Goal: Task Accomplishment & Management: Complete application form

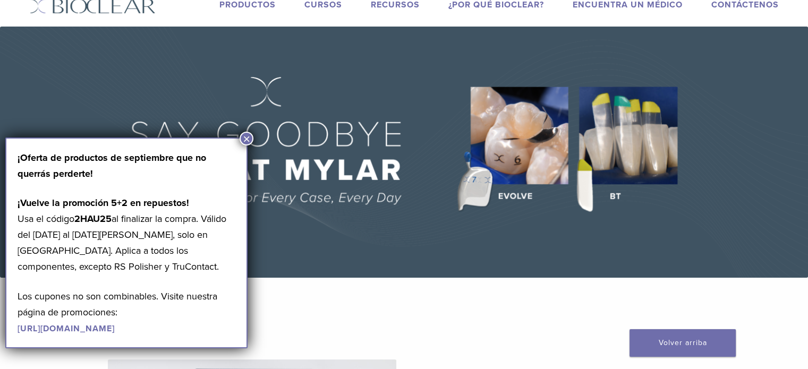
scroll to position [35, 0]
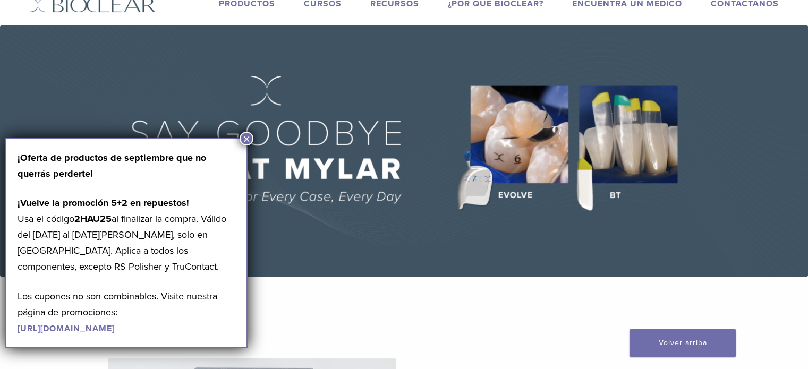
click at [242, 138] on button "×" at bounding box center [247, 139] width 14 height 14
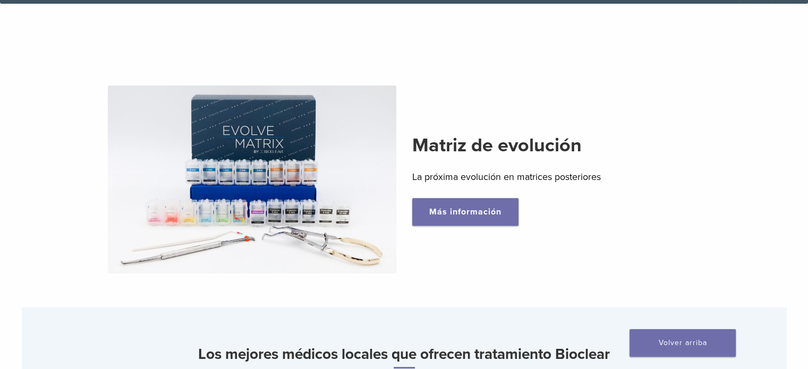
scroll to position [310, 0]
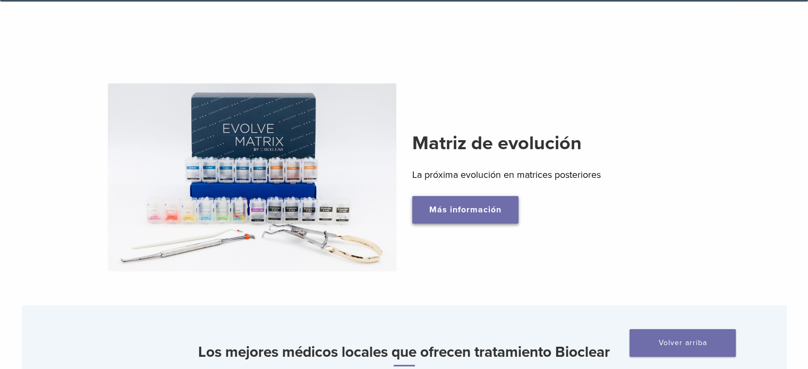
click at [443, 211] on font "Más información" at bounding box center [465, 210] width 72 height 11
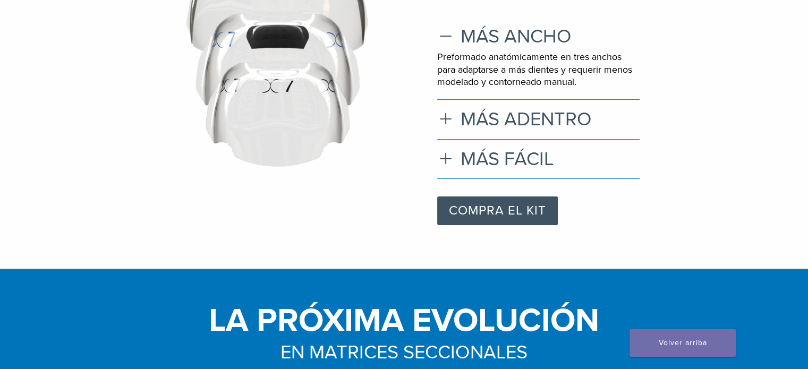
scroll to position [172, 0]
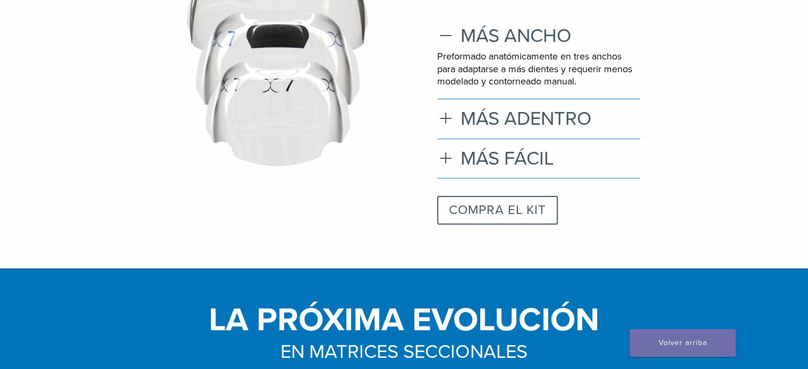
click at [528, 215] on font "COMPRA EL KIT" at bounding box center [497, 209] width 97 height 15
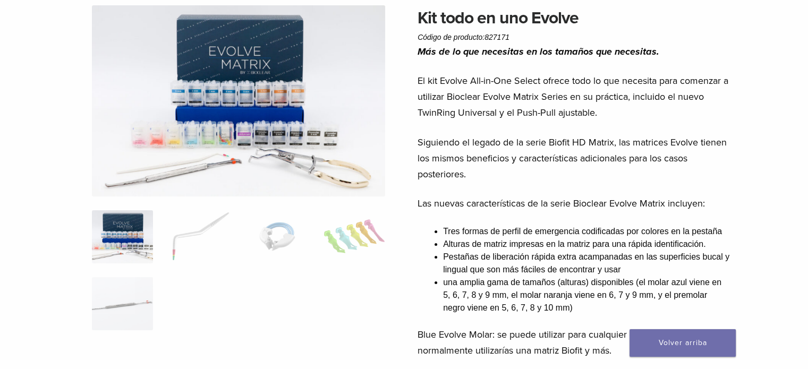
scroll to position [91, 0]
click at [332, 244] on img at bounding box center [354, 236] width 61 height 53
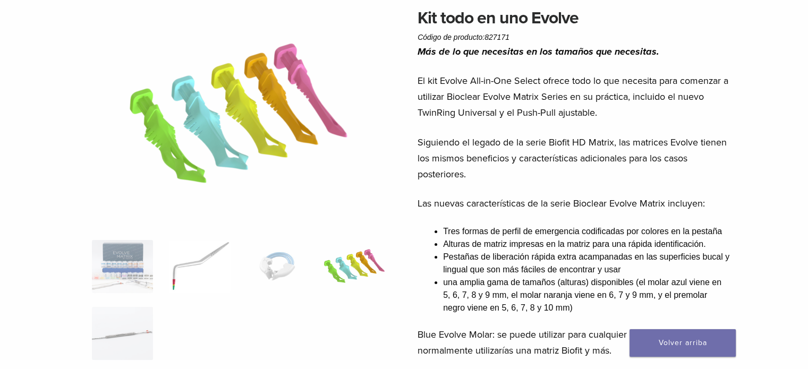
click at [196, 262] on img at bounding box center [199, 266] width 61 height 53
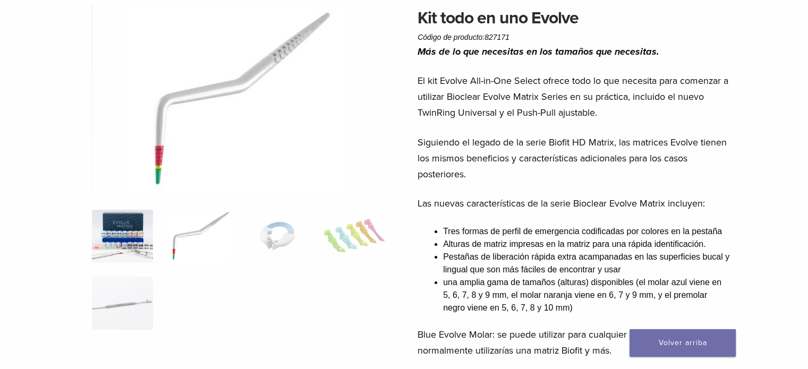
click at [115, 252] on img at bounding box center [122, 236] width 61 height 53
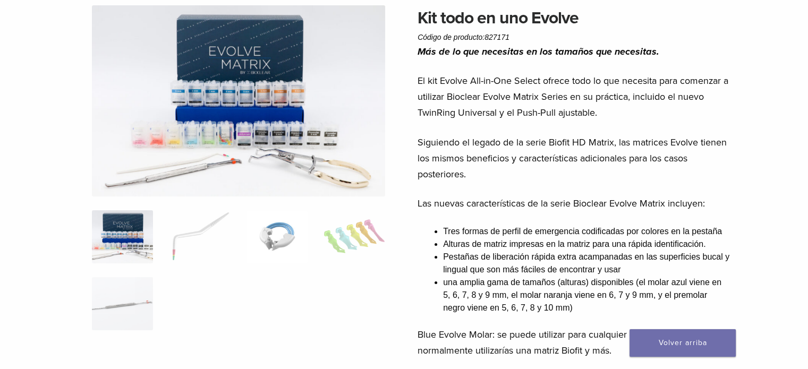
click at [281, 234] on img at bounding box center [277, 236] width 61 height 53
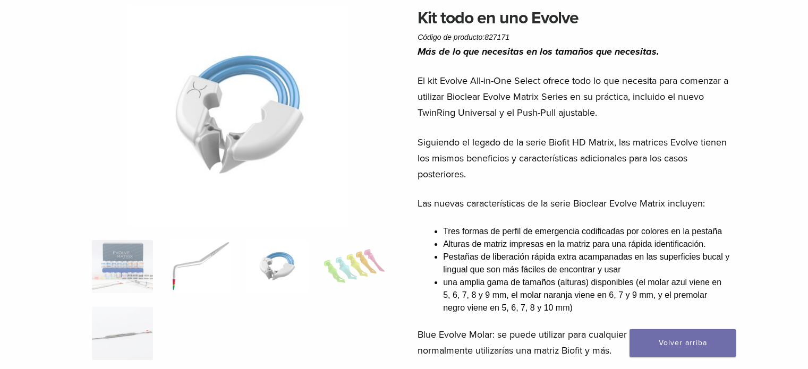
click at [206, 240] on img at bounding box center [199, 266] width 61 height 53
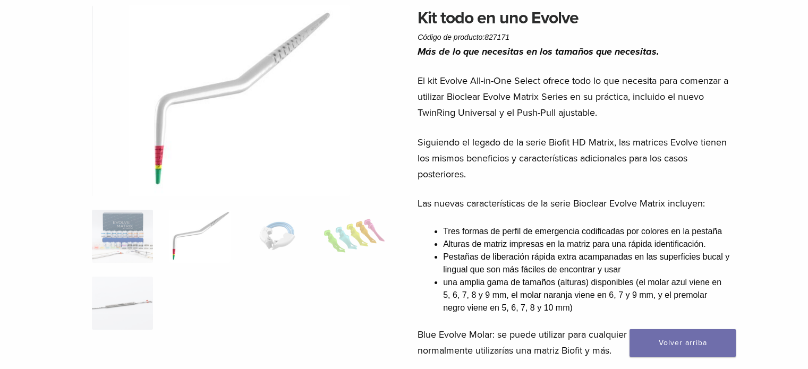
click at [157, 245] on ol at bounding box center [238, 277] width 309 height 134
click at [130, 240] on img at bounding box center [122, 236] width 61 height 53
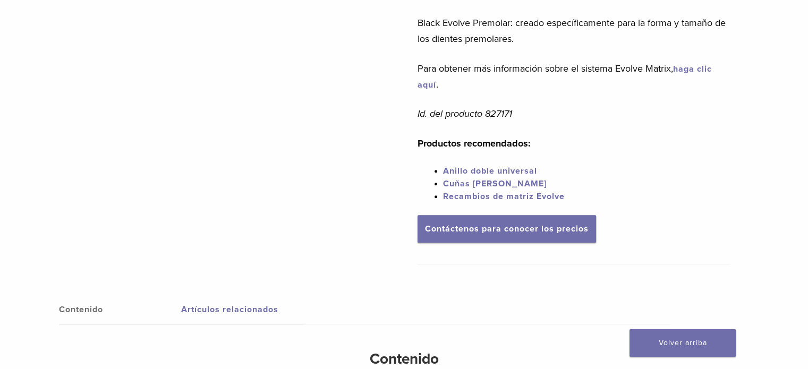
scroll to position [510, 0]
click at [447, 229] on font "Contáctenos para conocer los precios" at bounding box center [507, 228] width 164 height 11
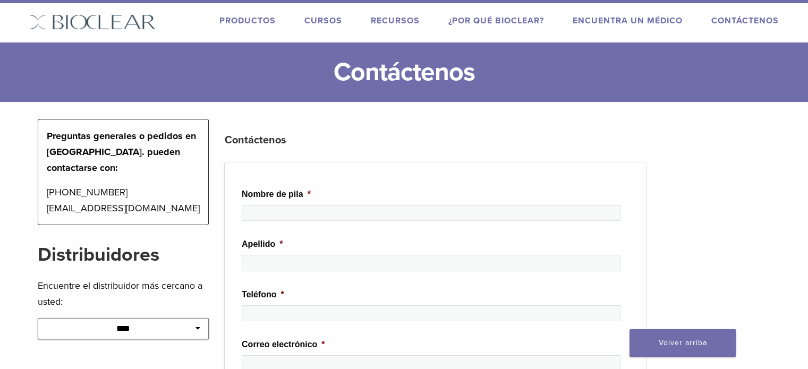
scroll to position [22, 0]
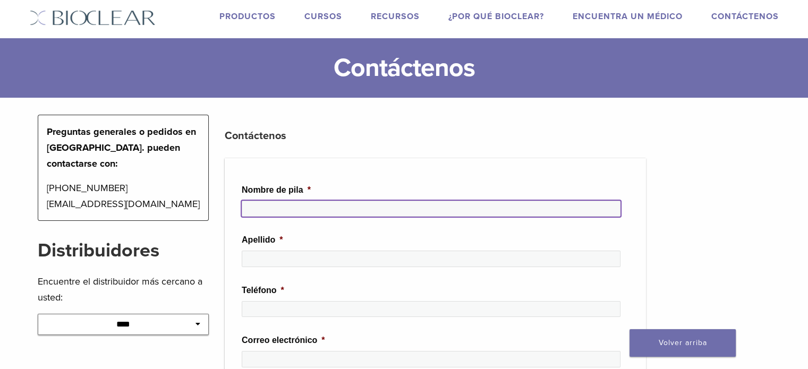
click at [387, 210] on input "Nombre de pila *" at bounding box center [431, 209] width 379 height 16
type input "******"
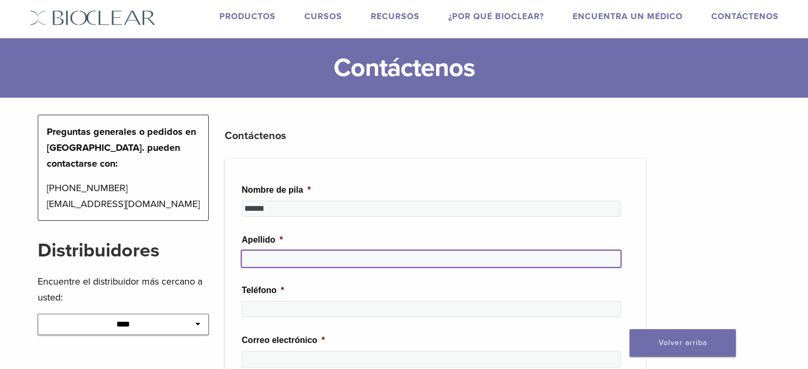
click at [384, 256] on input "Apellido *" at bounding box center [431, 259] width 379 height 16
type input "*******"
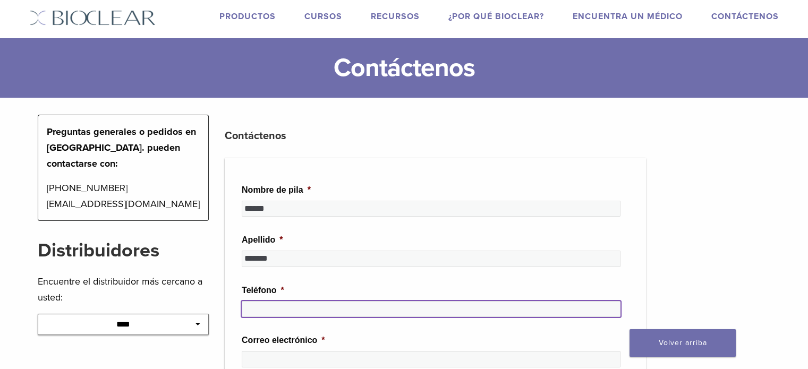
click at [323, 308] on input "Teléfono *" at bounding box center [431, 309] width 379 height 16
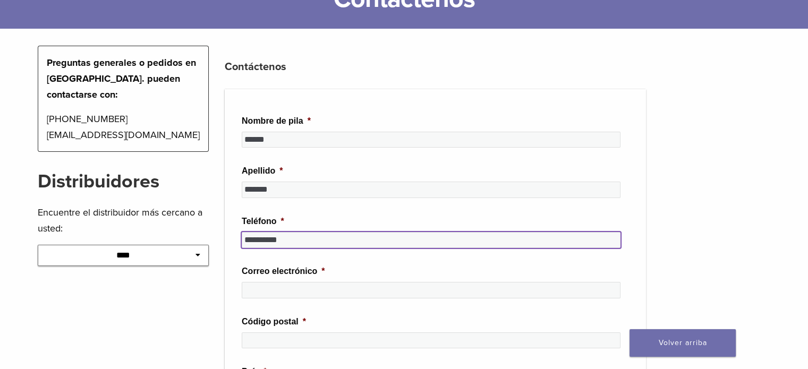
scroll to position [93, 0]
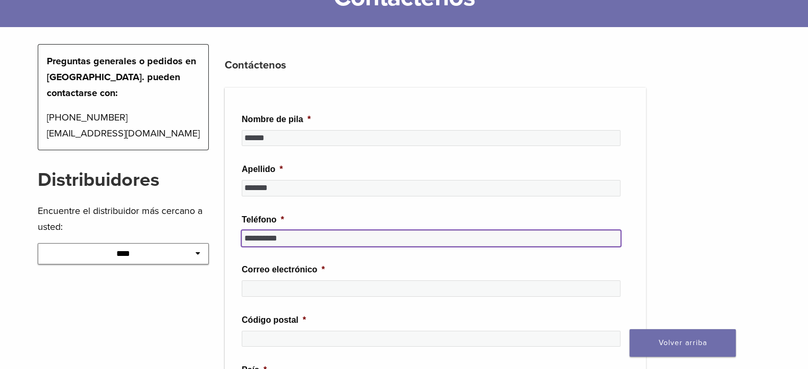
type input "**********"
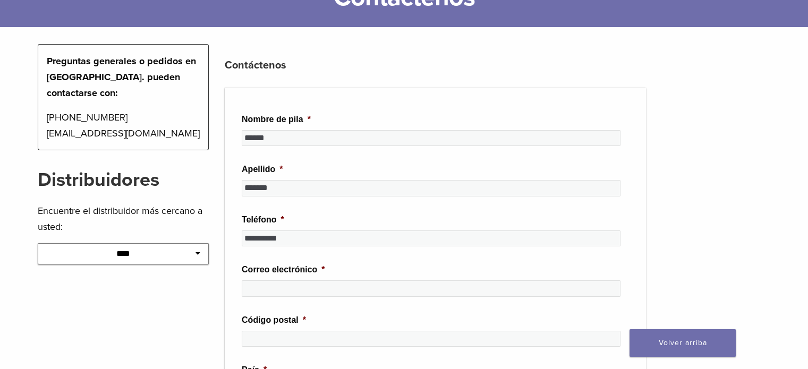
drag, startPoint x: 309, startPoint y: 296, endPoint x: 313, endPoint y: 288, distance: 9.3
click at [313, 288] on div at bounding box center [431, 293] width 379 height 24
click at [313, 288] on input "Correo electrónico *" at bounding box center [431, 289] width 379 height 16
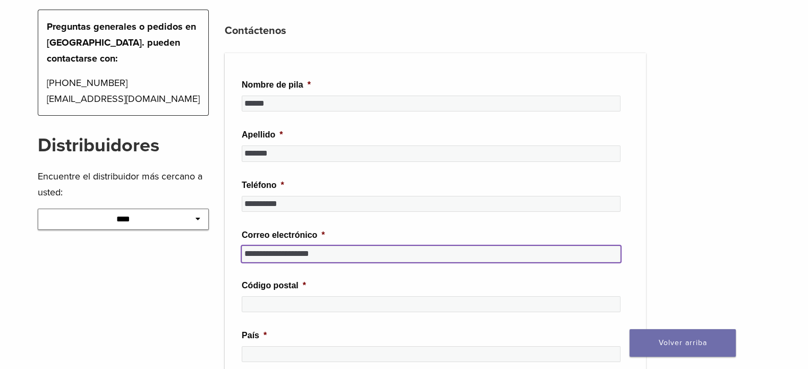
scroll to position [128, 0]
type input "**********"
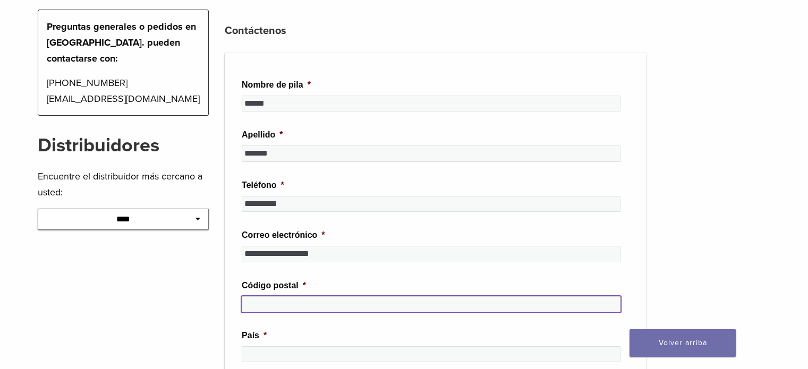
click at [310, 297] on input "Código postal *" at bounding box center [431, 304] width 379 height 16
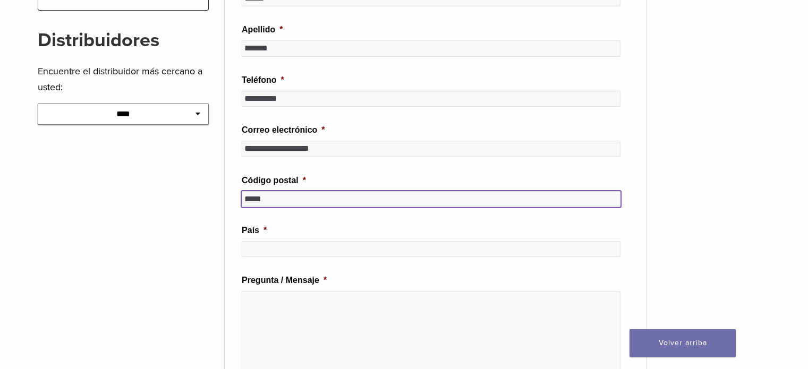
scroll to position [246, 0]
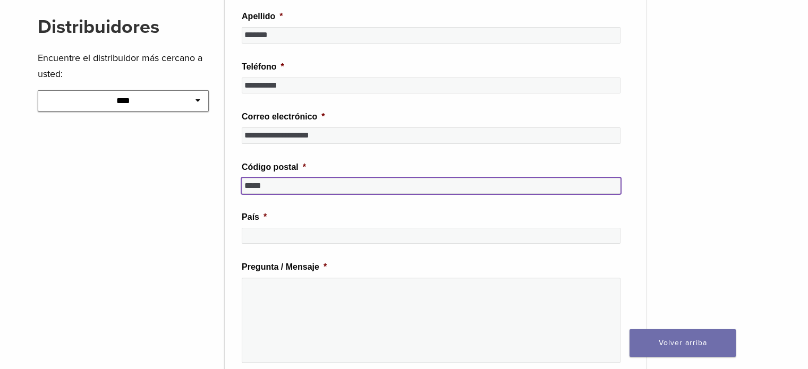
type input "*****"
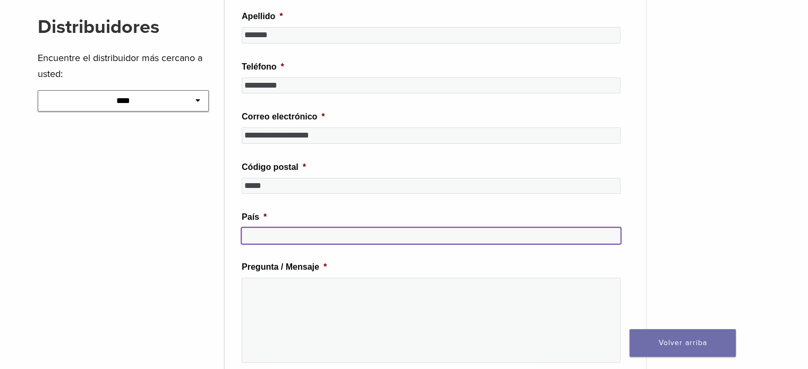
click at [265, 231] on input "País *" at bounding box center [431, 236] width 379 height 16
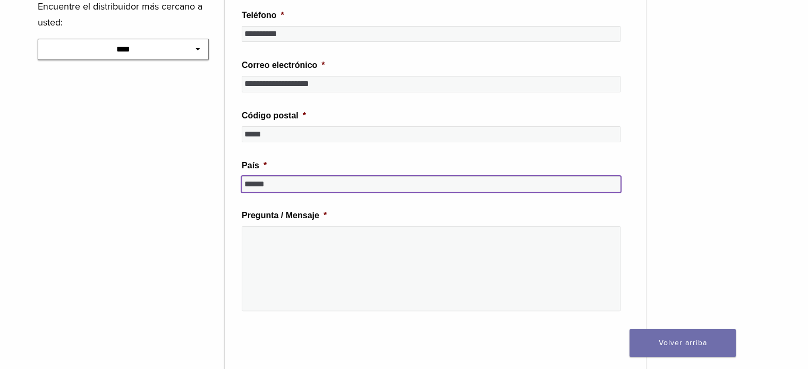
scroll to position [302, 0]
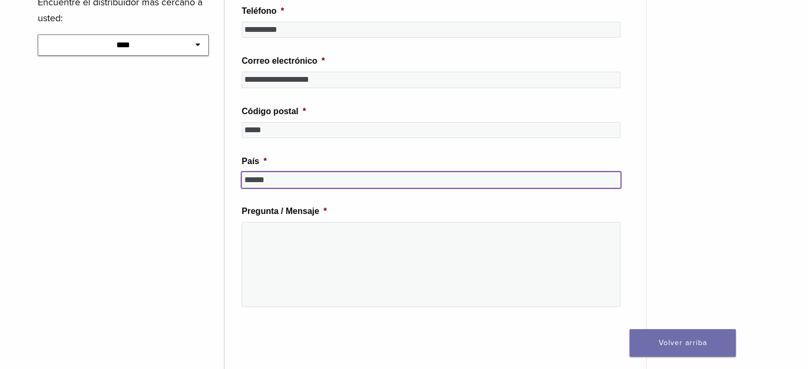
type input "******"
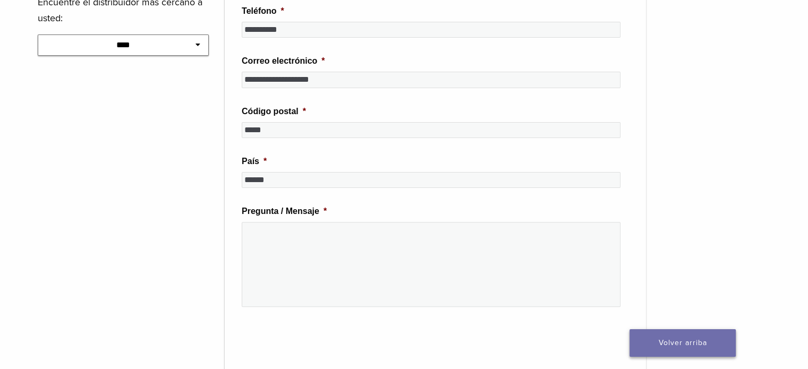
click at [643, 342] on link "Volver arriba" at bounding box center [683, 343] width 106 height 28
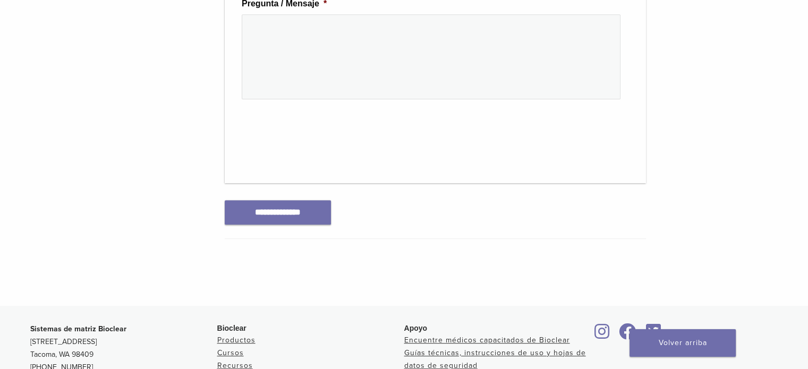
scroll to position [519, 0]
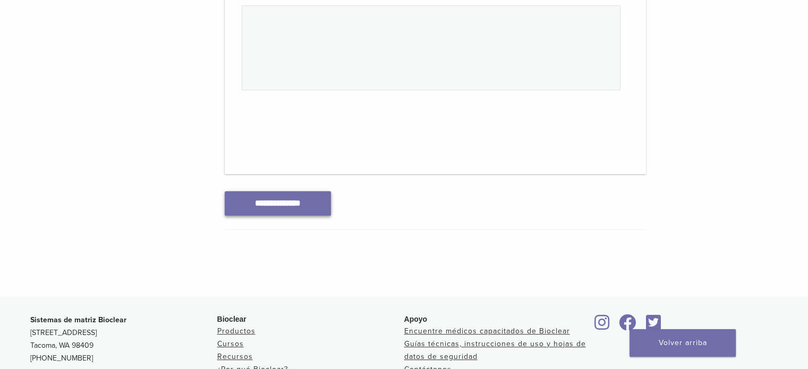
click at [330, 204] on input "**********" at bounding box center [278, 203] width 106 height 24
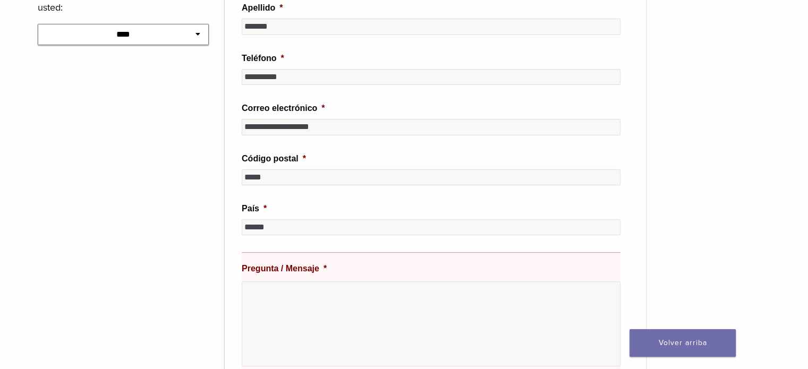
scroll to position [323, 0]
